Goal: Task Accomplishment & Management: Complete application form

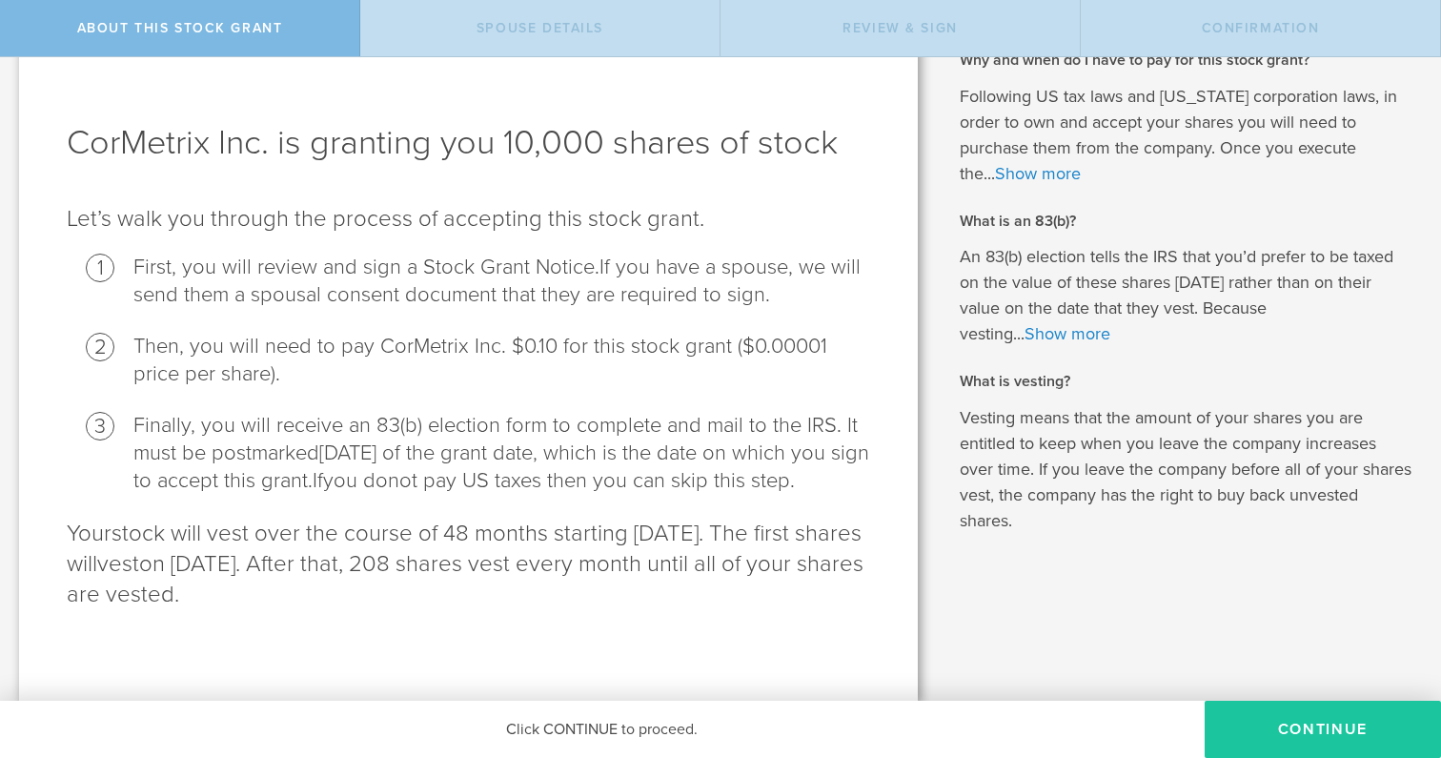
scroll to position [78, 0]
click at [1326, 730] on button "CONTINUE" at bounding box center [1322, 728] width 236 height 57
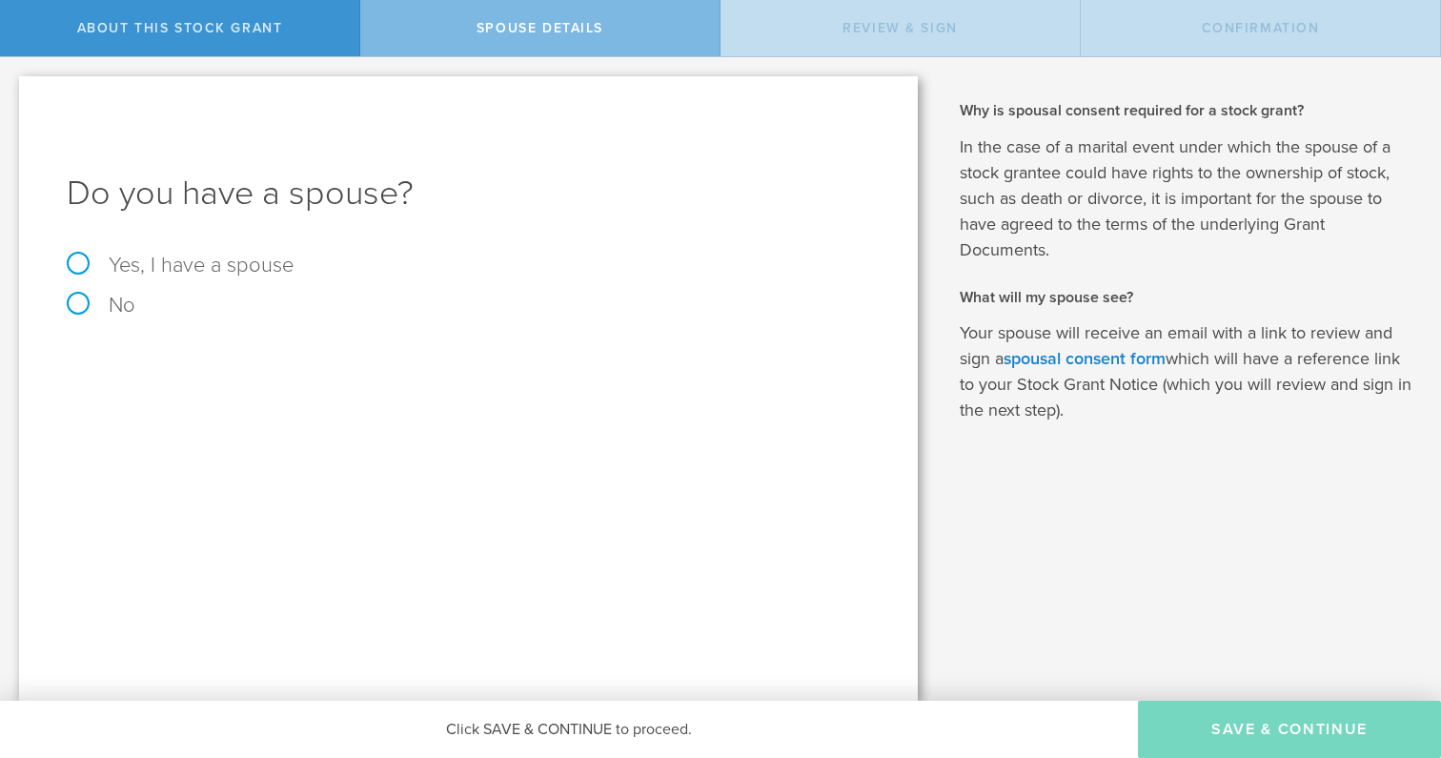
scroll to position [0, 0]
click at [81, 264] on label "Yes, I have a spouse" at bounding box center [468, 264] width 803 height 21
click at [12, 88] on input "Yes, I have a spouse" at bounding box center [6, 72] width 12 height 30
radio input "true"
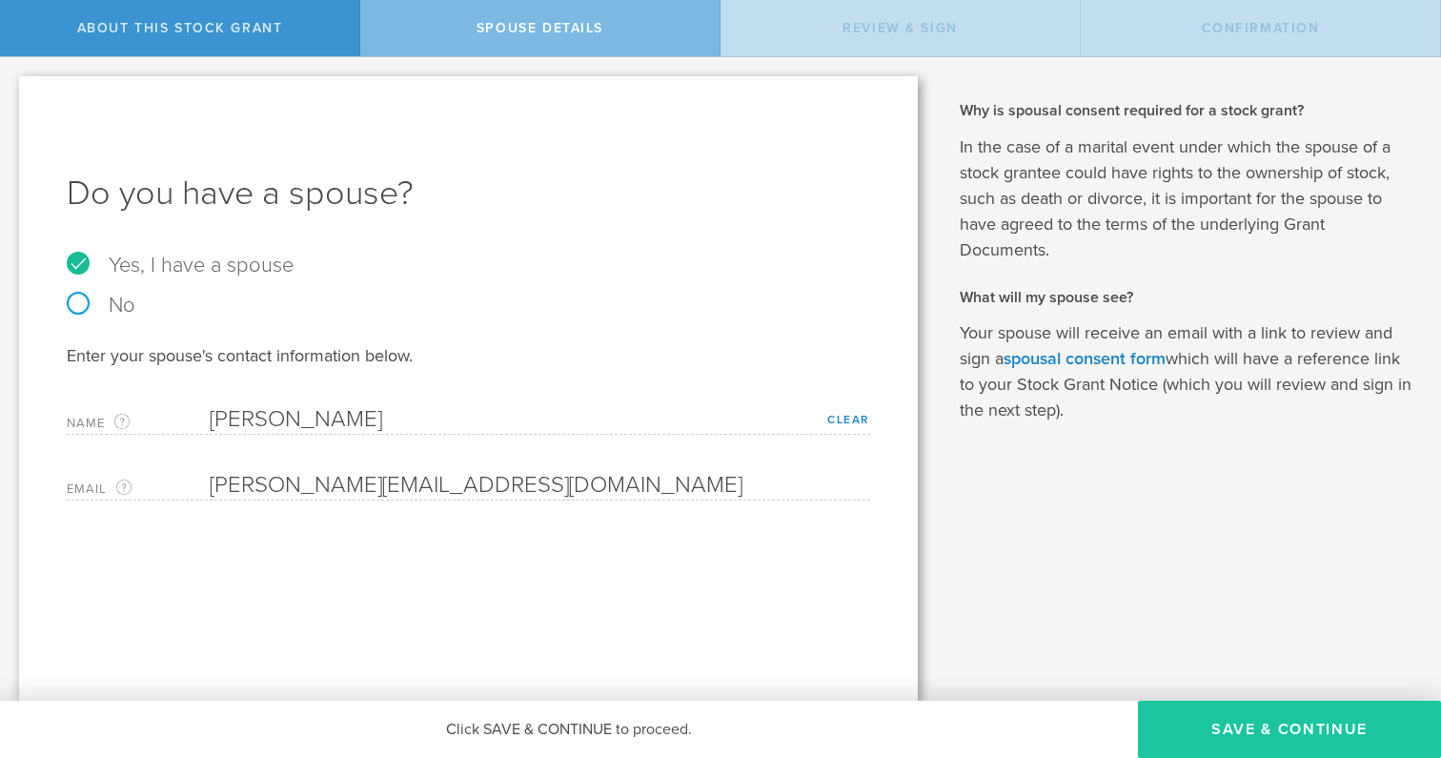
click at [1260, 734] on button "Save & Continue" at bounding box center [1289, 728] width 303 height 57
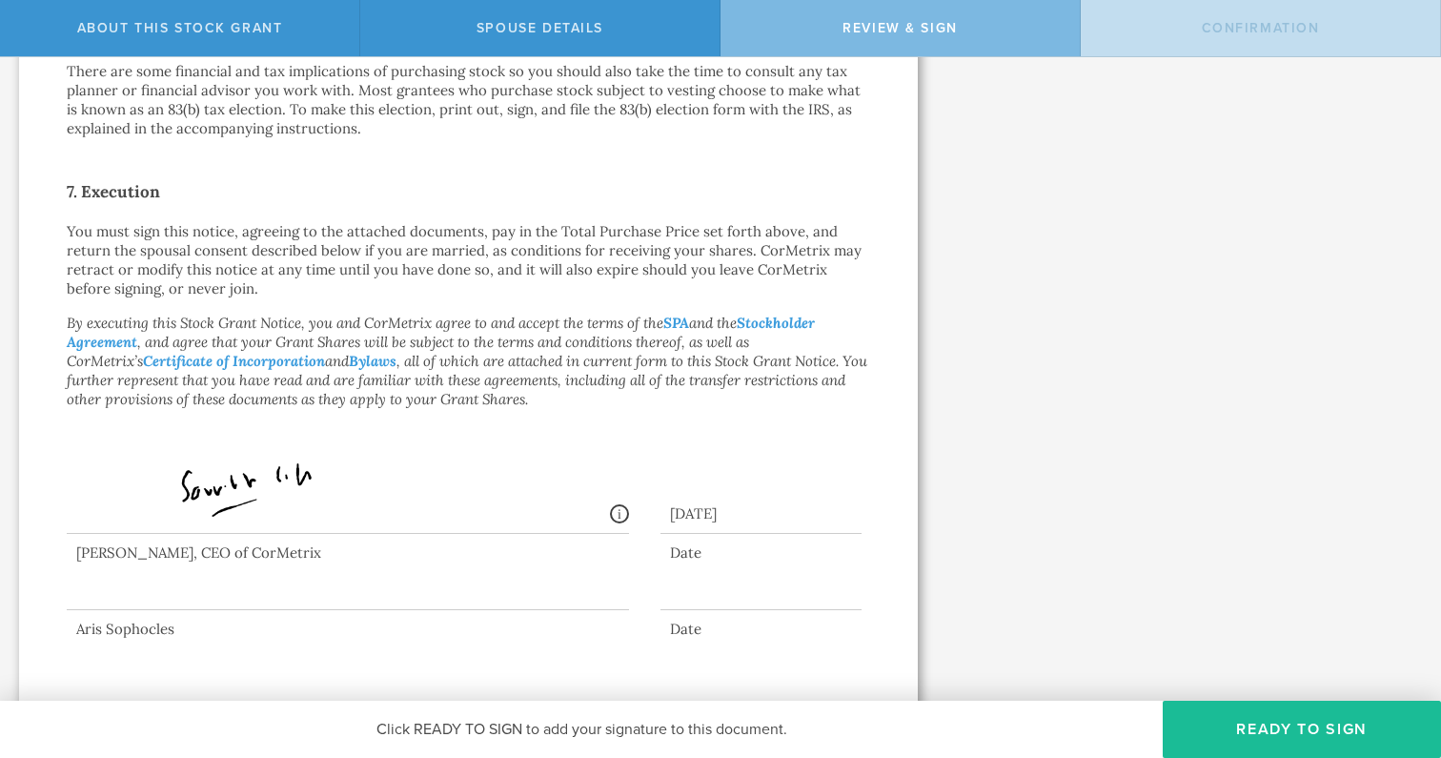
scroll to position [1382, 0]
click at [1291, 731] on button "Ready to Sign" at bounding box center [1301, 728] width 278 height 57
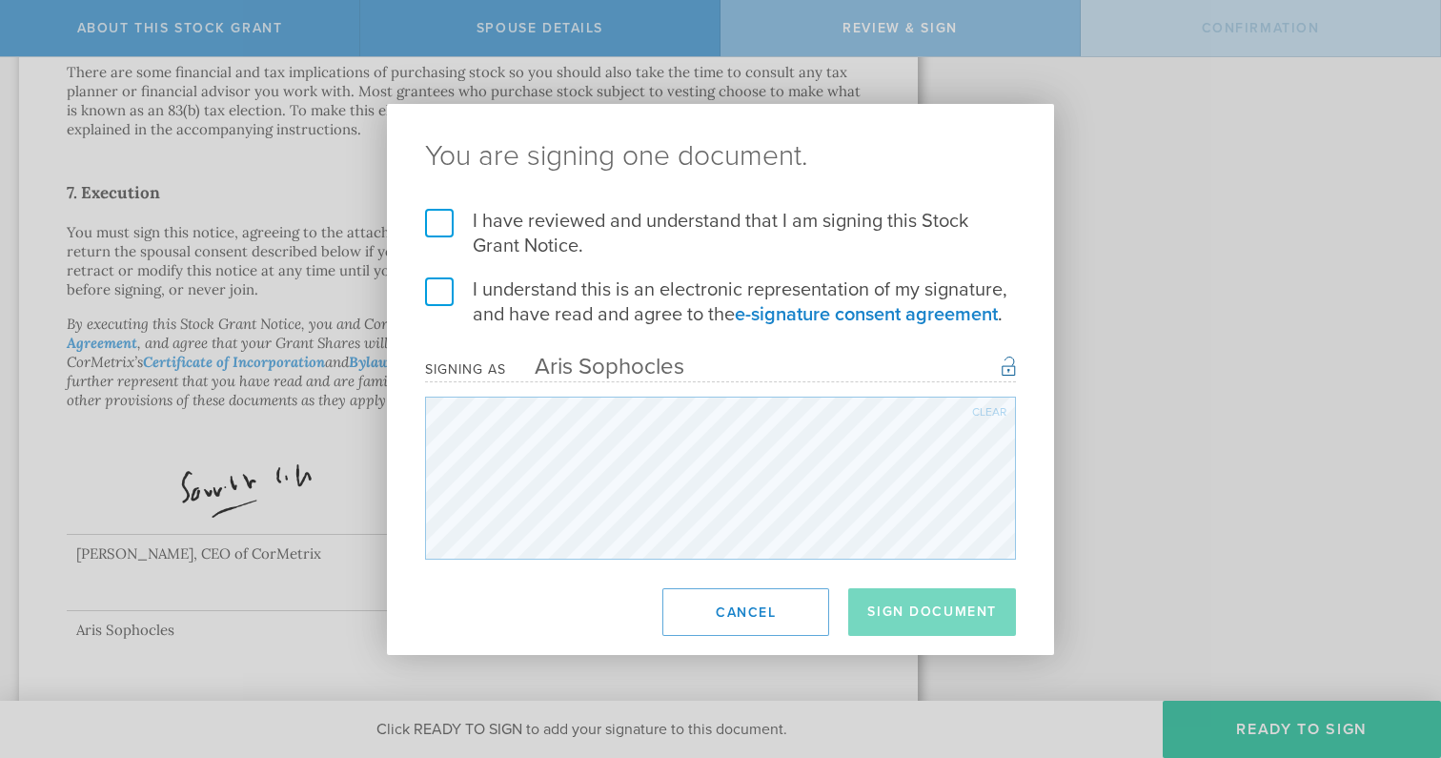
click at [438, 223] on label "I have reviewed and understand that I am signing this Stock Grant Notice." at bounding box center [720, 234] width 591 height 50
click at [0, 0] on input "I have reviewed and understand that I am signing this Stock Grant Notice." at bounding box center [0, 0] width 0 height 0
click at [436, 281] on label "I understand this is an electronic representation of my signature, and have rea…" at bounding box center [720, 302] width 591 height 50
click at [0, 0] on input "I understand this is an electronic representation of my signature, and have rea…" at bounding box center [0, 0] width 0 height 0
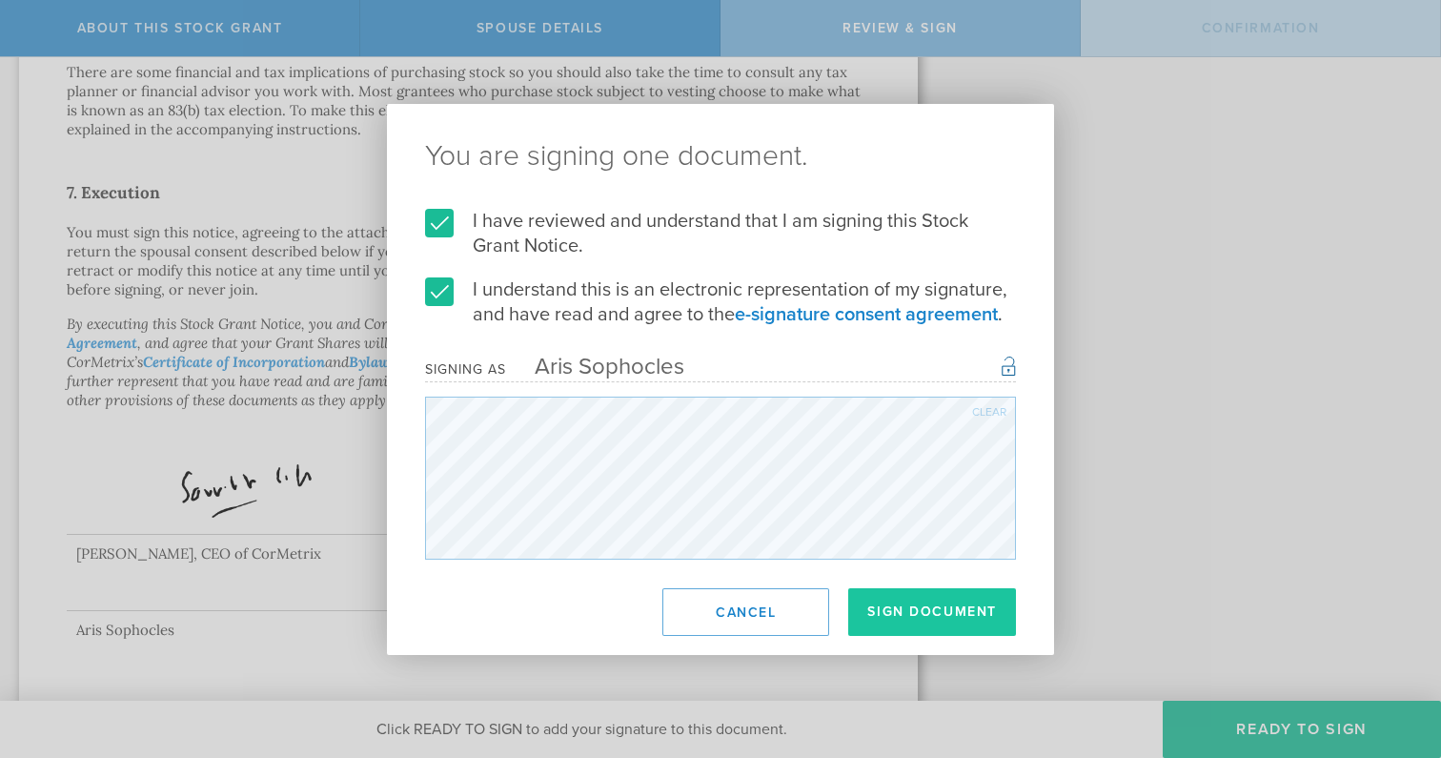
click at [935, 617] on button "Sign Document" at bounding box center [932, 612] width 168 height 48
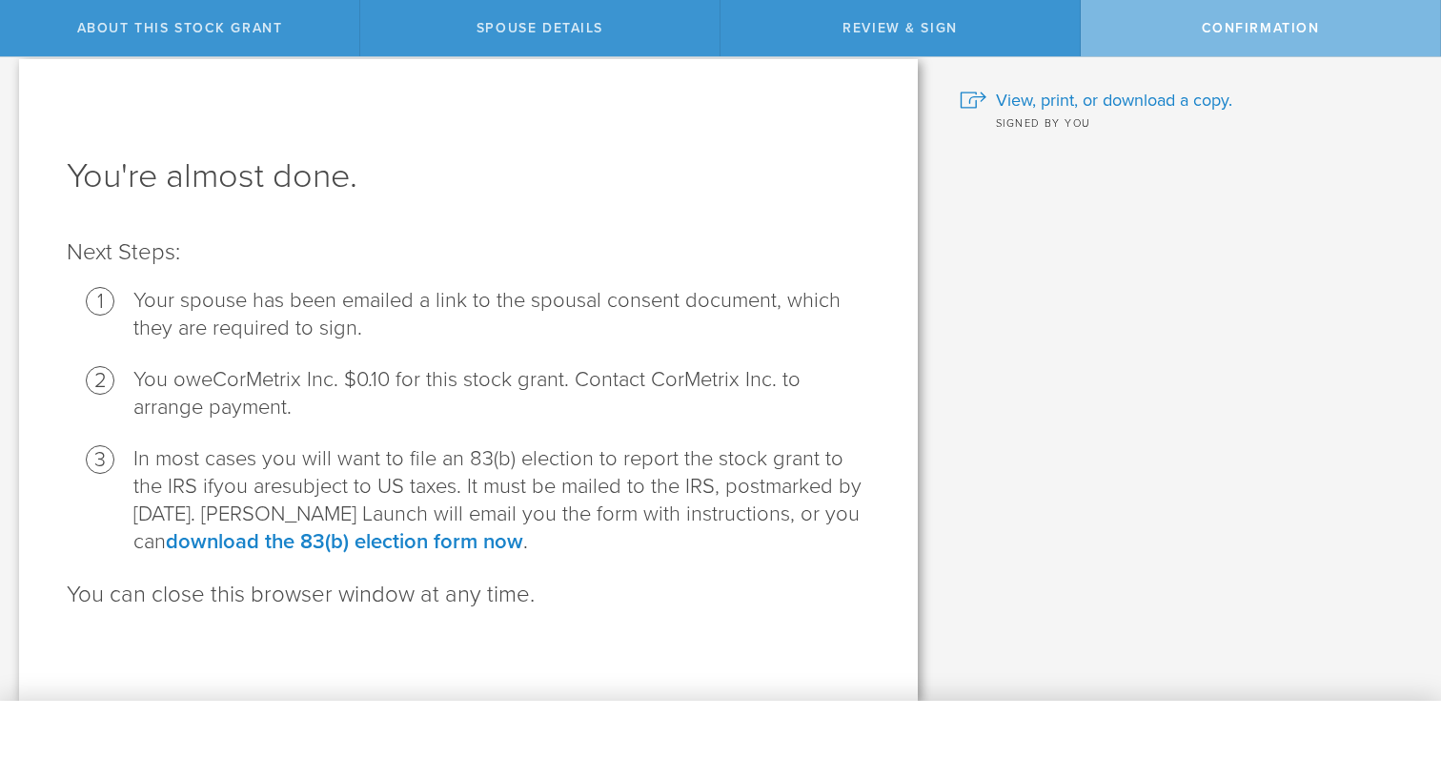
scroll to position [17, 0]
click at [445, 543] on link "download the 83(b) election form now" at bounding box center [344, 541] width 357 height 25
